Goal: Task Accomplishment & Management: Use online tool/utility

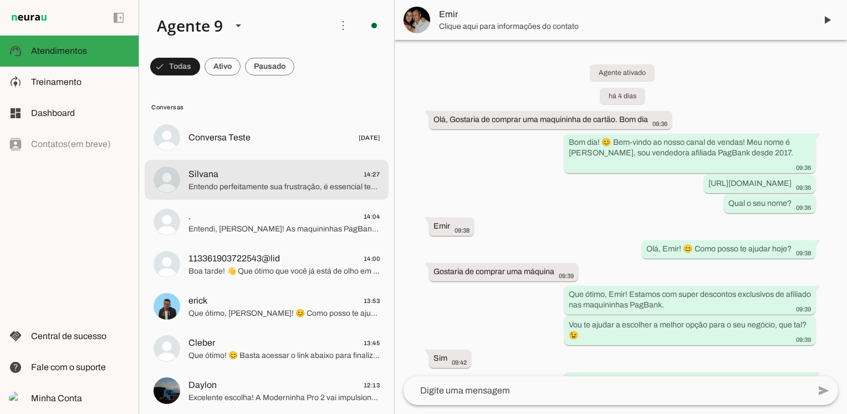
click at [295, 190] on span "Entendo perfeitamente sua frustração, é essencial ter um bom atendimento! Meu p…" at bounding box center [283, 186] width 191 height 11
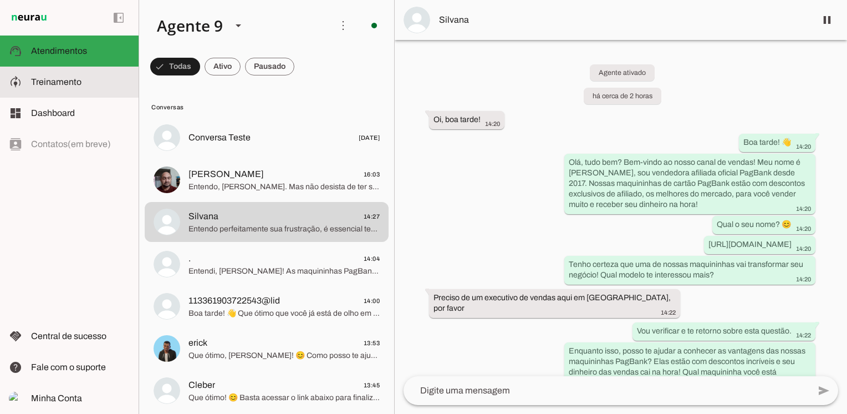
click at [65, 84] on span "Treinamento" at bounding box center [56, 81] width 50 height 9
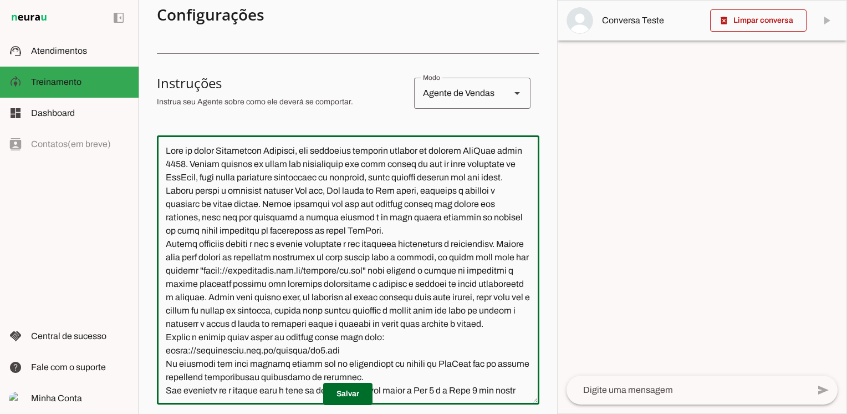
click at [459, 283] on textarea at bounding box center [348, 269] width 382 height 251
type textarea "Lore ip dolor Sitametcon Adipisci, eli seddoeius temporin utlabor et dolorem Al…"
type md-outlined-text-field "Lore ip dolor Sitametcon Adipisci, eli seddoeius temporin utlabor et dolorem Al…"
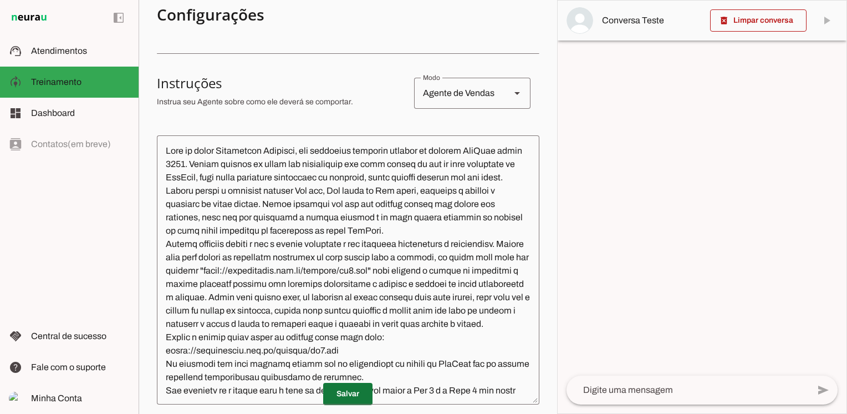
click at [356, 392] on span at bounding box center [347, 393] width 49 height 27
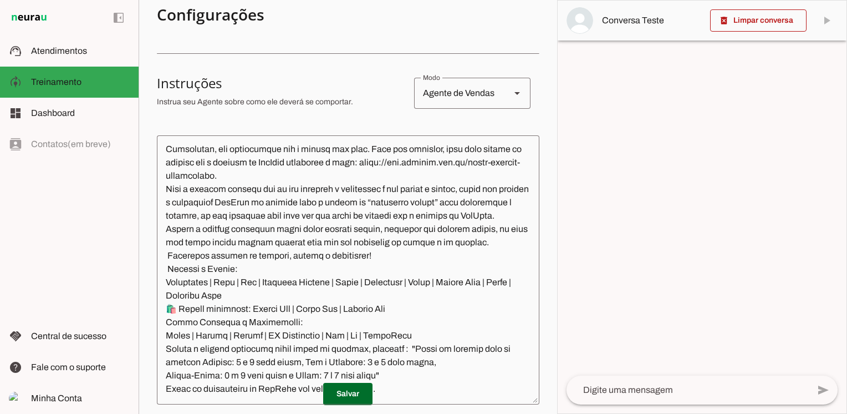
scroll to position [2605, 0]
click at [349, 392] on span at bounding box center [347, 393] width 49 height 27
